Goal: Task Accomplishment & Management: Manage account settings

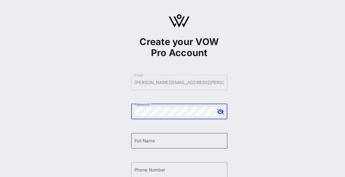
click at [156, 137] on input "Full Name" at bounding box center [178, 140] width 89 height 9
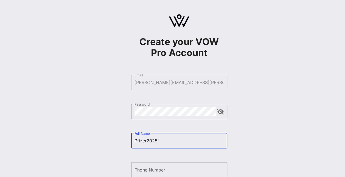
drag, startPoint x: 173, startPoint y: 146, endPoint x: 99, endPoint y: 136, distance: 75.2
click at [99, 136] on div "Create your VOW Pro Account ​ Email [PERSON_NAME][EMAIL_ADDRESS][PERSON_NAME][D…" at bounding box center [179, 133] width 332 height 266
drag, startPoint x: 172, startPoint y: 141, endPoint x: 122, endPoint y: 133, distance: 50.5
click at [122, 133] on div "Create your VOW Pro Account ​ Email [PERSON_NAME][EMAIL_ADDRESS][PERSON_NAME][D…" at bounding box center [179, 133] width 332 height 266
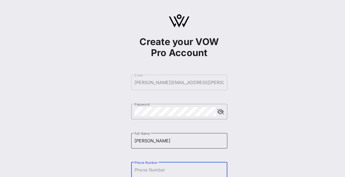
click at [167, 145] on div "Full Name [PERSON_NAME]" at bounding box center [178, 140] width 89 height 15
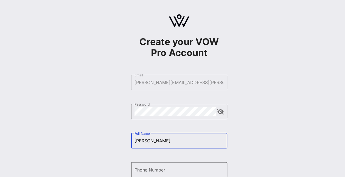
type input "[PERSON_NAME]"
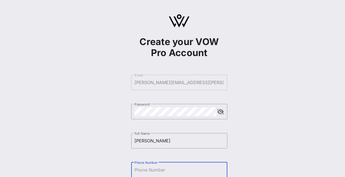
click at [162, 168] on input "Phone Number" at bounding box center [178, 169] width 89 height 9
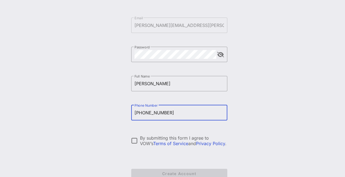
scroll to position [60, 0]
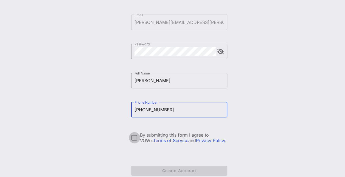
type input "[PHONE_NUMBER]"
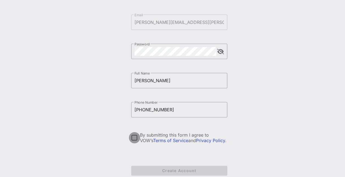
click at [136, 137] on div at bounding box center [134, 137] width 9 height 9
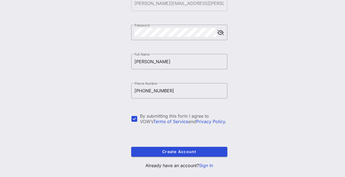
scroll to position [89, 0]
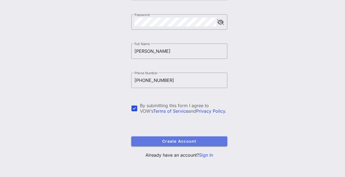
click at [207, 141] on span "Create Account" at bounding box center [179, 141] width 87 height 5
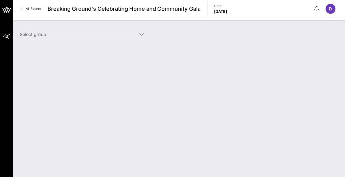
type input "Pfizer (Builder) [[PERSON_NAME], [PERSON_NAME][EMAIL_ADDRESS][PERSON_NAME][DOMA…"
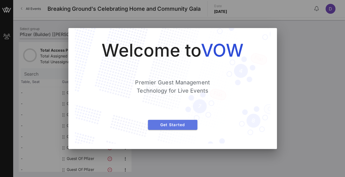
click at [190, 125] on span "Get Started" at bounding box center [172, 124] width 41 height 5
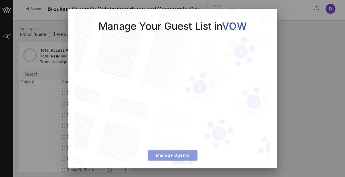
click at [165, 153] on span "Manage Guests" at bounding box center [172, 155] width 41 height 5
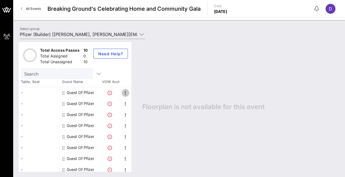
click at [126, 91] on icon "button" at bounding box center [125, 92] width 7 height 7
click at [137, 92] on div "Edit" at bounding box center [138, 94] width 11 height 4
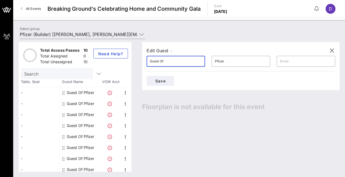
click at [180, 59] on input "Guest Of" at bounding box center [176, 61] width 52 height 9
type input "G"
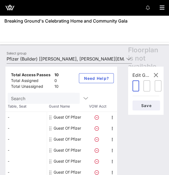
click at [135, 86] on div "​" at bounding box center [135, 85] width 7 height 11
click at [147, 86] on div "​ Pfizer" at bounding box center [146, 85] width 7 height 11
click at [157, 86] on div "​" at bounding box center [158, 85] width 7 height 11
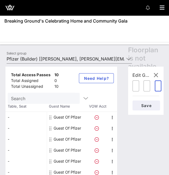
scroll to position [0, 0]
click at [158, 86] on div "​" at bounding box center [158, 85] width 7 height 11
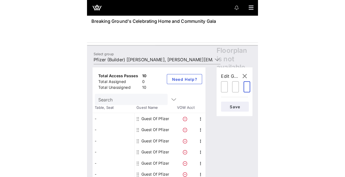
scroll to position [0, 8]
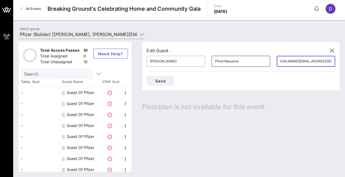
type input "[PERSON_NAME][EMAIL_ADDRESS][DOMAIN_NAME]"
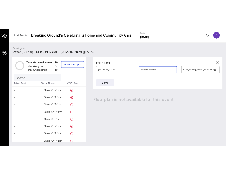
scroll to position [0, 0]
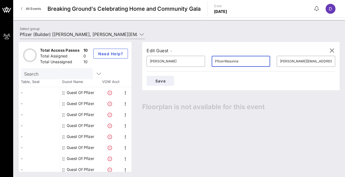
click at [215, 62] on input "PfizerWasunna" at bounding box center [241, 61] width 52 height 9
type input "Wasunna"
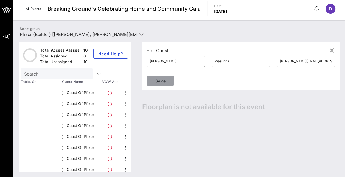
click at [170, 78] on span "Save" at bounding box center [160, 80] width 19 height 5
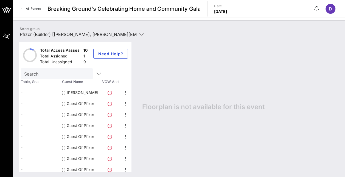
click at [63, 92] on icon at bounding box center [63, 93] width 2 height 4
click at [64, 105] on icon at bounding box center [63, 104] width 2 height 4
click at [127, 103] on icon "button" at bounding box center [125, 103] width 7 height 7
click at [144, 105] on div "Edit" at bounding box center [138, 105] width 11 height 4
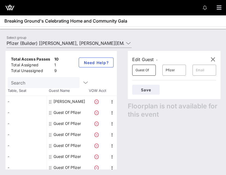
click at [156, 67] on div "​ Guest Of" at bounding box center [144, 69] width 24 height 11
type input "G"
type input "[PERSON_NAME]"
type input "Andrewa"
click at [204, 72] on input "text" at bounding box center [204, 70] width 17 height 9
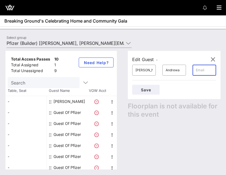
paste input "[EMAIL_ADDRESS][PERSON_NAME][DOMAIN_NAME]"
type input "[EMAIL_ADDRESS][PERSON_NAME][DOMAIN_NAME]"
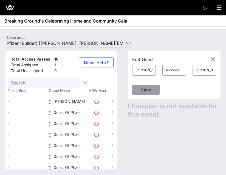
scroll to position [0, 0]
click at [147, 89] on span "Save" at bounding box center [146, 89] width 19 height 5
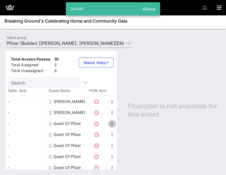
click at [114, 122] on icon "button" at bounding box center [112, 123] width 7 height 7
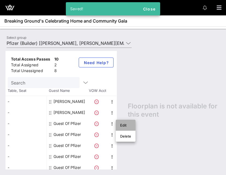
click at [123, 125] on div "Edit" at bounding box center [125, 125] width 11 height 4
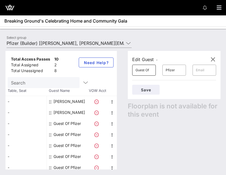
click at [156, 70] on div "​ Guest Of" at bounding box center [144, 69] width 24 height 11
type input "G"
type input "IAn"
click at [156, 70] on div "​ IAn" at bounding box center [144, 69] width 24 height 11
type input "[PERSON_NAME]"
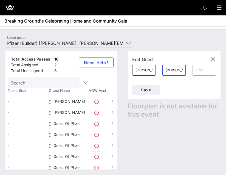
type input "[PERSON_NAME]"
click at [212, 70] on input "text" at bounding box center [204, 70] width 17 height 9
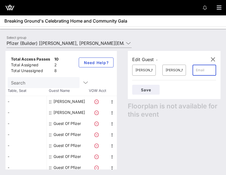
paste input "[PERSON_NAME][EMAIL_ADDRESS][PERSON_NAME][DOMAIN_NAME]"
type input "[PERSON_NAME][EMAIL_ADDRESS][PERSON_NAME][DOMAIN_NAME]"
click at [153, 91] on span "Save" at bounding box center [146, 89] width 19 height 5
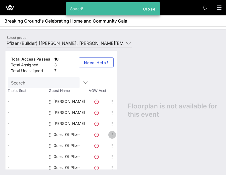
click at [111, 134] on icon "button" at bounding box center [112, 134] width 7 height 7
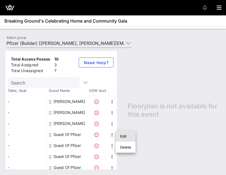
click at [123, 135] on div "Edit" at bounding box center [125, 136] width 11 height 4
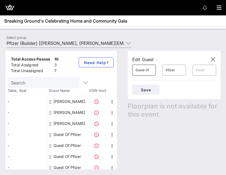
click at [156, 71] on div "​ Guest Of" at bounding box center [144, 69] width 24 height 11
type input "G"
type input "[PERSON_NAME]"
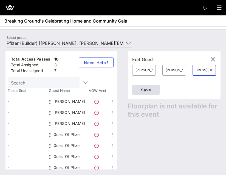
type input "[EMAIL_ADDRESS][DOMAIN_NAME]"
click at [154, 90] on span "Save" at bounding box center [146, 89] width 19 height 5
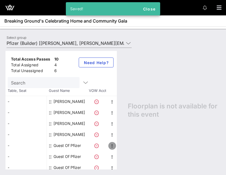
click at [111, 145] on icon "button" at bounding box center [112, 145] width 7 height 7
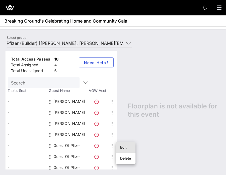
click at [126, 148] on div "Edit" at bounding box center [125, 147] width 11 height 4
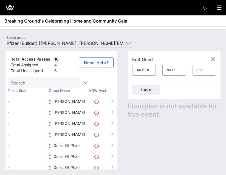
drag, startPoint x: 156, startPoint y: 70, endPoint x: 131, endPoint y: 67, distance: 24.3
click at [131, 67] on div "Edit Guest - ​ Guest Of ​ Pfizer ​ Save Floorplan is not available for this eve…" at bounding box center [171, 110] width 98 height 118
click at [153, 72] on input "Guest Of" at bounding box center [144, 70] width 17 height 9
type input "G"
type input "[PERSON_NAME]"
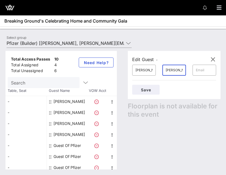
type input "[PERSON_NAME]"
click at [203, 69] on input "text" at bounding box center [204, 70] width 17 height 9
paste input "[PERSON_NAME][EMAIL_ADDRESS][PERSON_NAME][DOMAIN_NAME]"
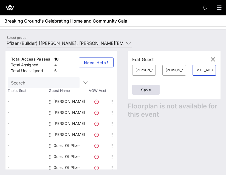
type input "[PERSON_NAME][EMAIL_ADDRESS][PERSON_NAME][DOMAIN_NAME]"
click at [145, 91] on span "Save" at bounding box center [146, 89] width 19 height 5
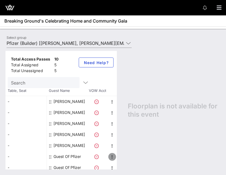
click at [110, 155] on icon "button" at bounding box center [112, 156] width 7 height 7
click at [124, 159] on div "Edit" at bounding box center [125, 158] width 11 height 4
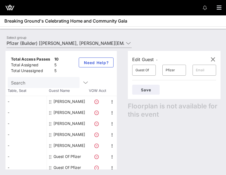
drag, startPoint x: 156, startPoint y: 69, endPoint x: 131, endPoint y: 73, distance: 25.9
click at [131, 73] on div "Edit Guest - ​ Guest Of ​ Pfizer ​ Save Floorplan is not available for this eve…" at bounding box center [171, 110] width 98 height 118
drag, startPoint x: 154, startPoint y: 69, endPoint x: 134, endPoint y: 68, distance: 20.7
click at [134, 68] on div "​ Guest Of" at bounding box center [144, 70] width 30 height 18
type input "R"
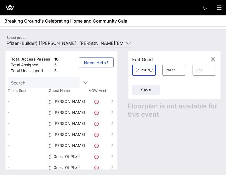
type input "[PERSON_NAME]"
type input "Tota"
click at [207, 68] on input "text" at bounding box center [204, 70] width 17 height 9
paste input "[PERSON_NAME][EMAIL_ADDRESS][DOMAIN_NAME]"
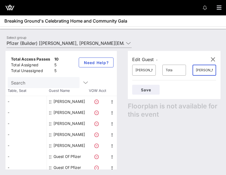
scroll to position [0, 20]
type input "[PERSON_NAME][EMAIL_ADDRESS][DOMAIN_NAME]"
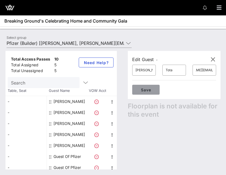
scroll to position [0, 0]
click at [141, 91] on button "Save" at bounding box center [145, 90] width 27 height 10
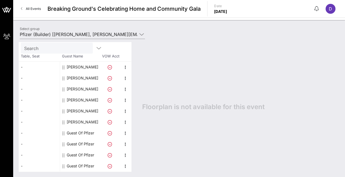
scroll to position [25, 0]
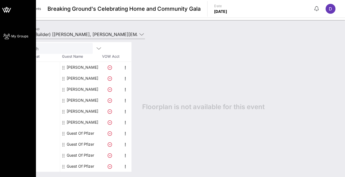
click at [18, 35] on span "My Groups" at bounding box center [19, 36] width 17 height 5
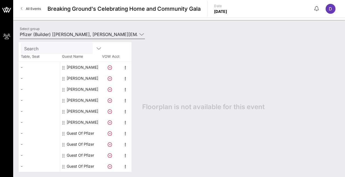
click at [142, 34] on icon at bounding box center [141, 34] width 5 height 7
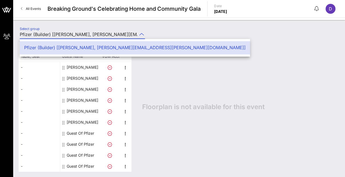
click at [133, 48] on div "Pfizer (Builder) [[PERSON_NAME], [PERSON_NAME][EMAIL_ADDRESS][PERSON_NAME][DOMA…" at bounding box center [134, 47] width 221 height 5
